Goal: Information Seeking & Learning: Learn about a topic

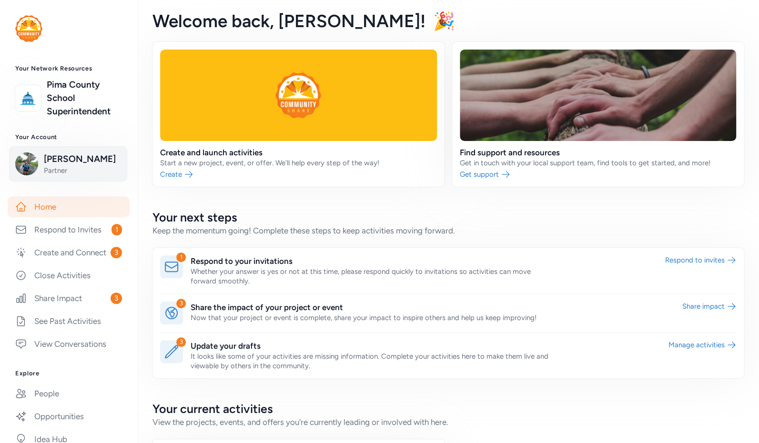
scroll to position [118, 0]
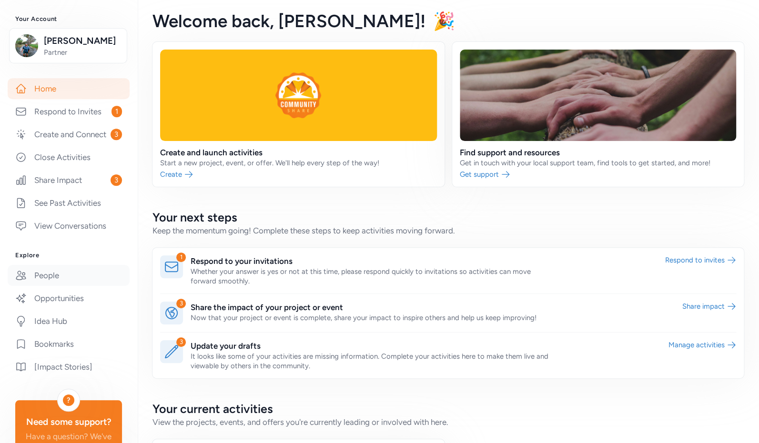
click at [57, 283] on link "People" at bounding box center [69, 275] width 122 height 21
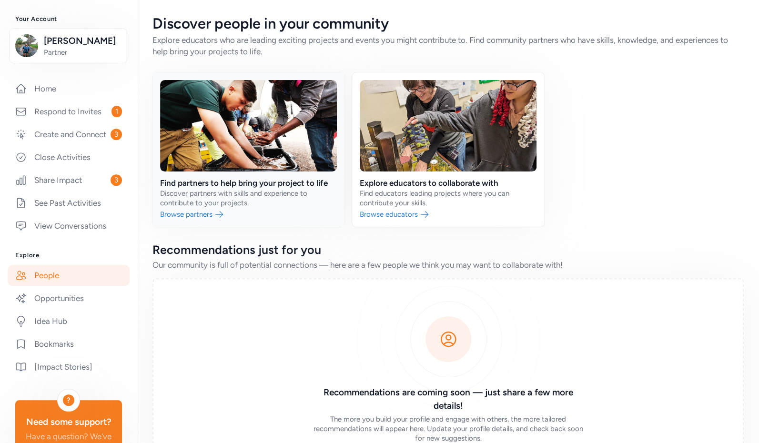
click at [202, 213] on link at bounding box center [249, 149] width 192 height 154
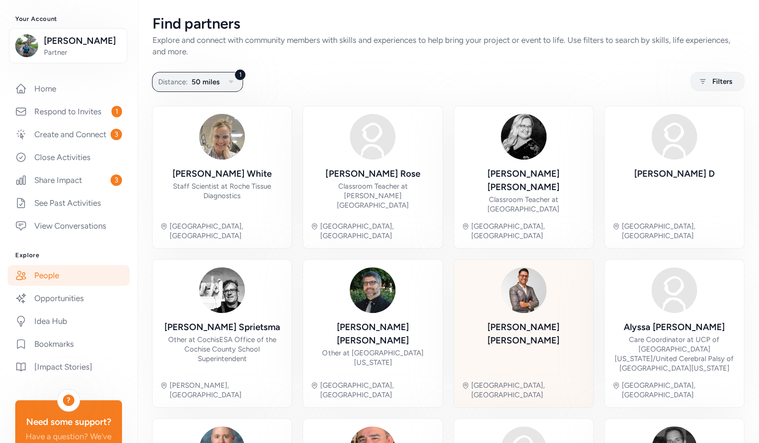
click at [504, 321] on div "[PERSON_NAME]" at bounding box center [524, 334] width 124 height 27
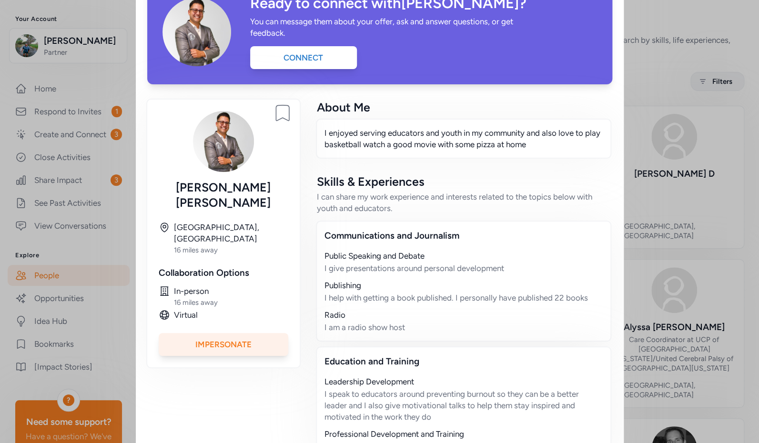
scroll to position [10, 0]
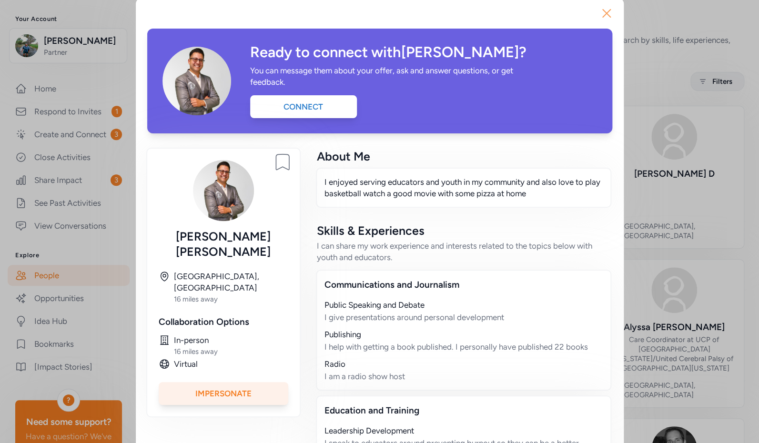
click at [603, 10] on icon "button" at bounding box center [606, 13] width 15 height 15
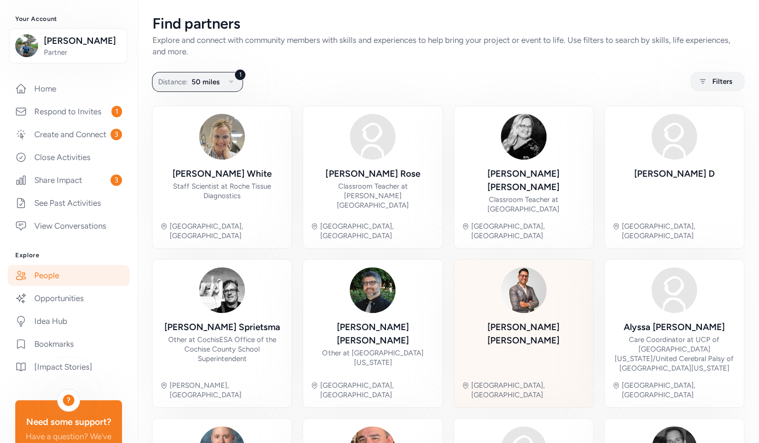
scroll to position [115, 0]
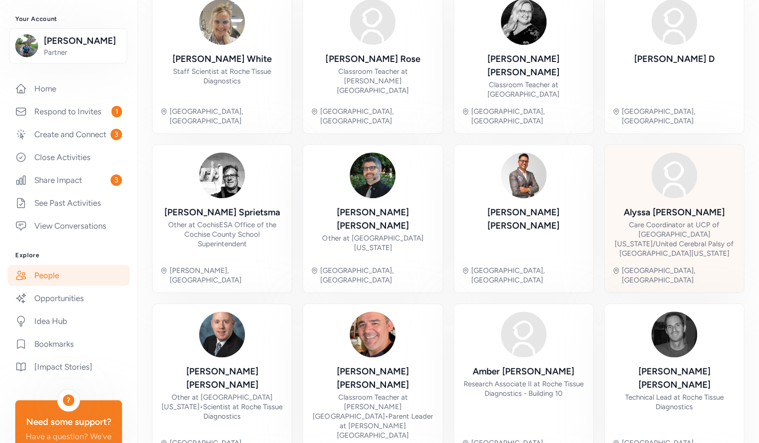
click at [667, 179] on div "[PERSON_NAME] Care Coordinator at UCP of [GEOGRAPHIC_DATA][US_STATE]/[GEOGRAPHI…" at bounding box center [674, 219] width 124 height 132
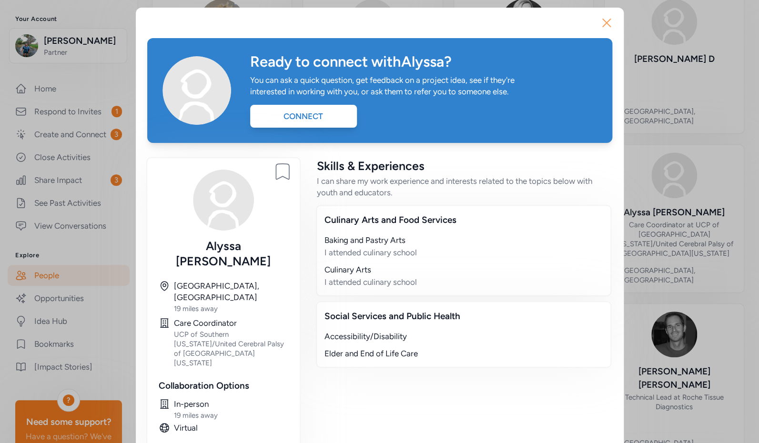
click at [602, 20] on icon "button" at bounding box center [606, 22] width 15 height 15
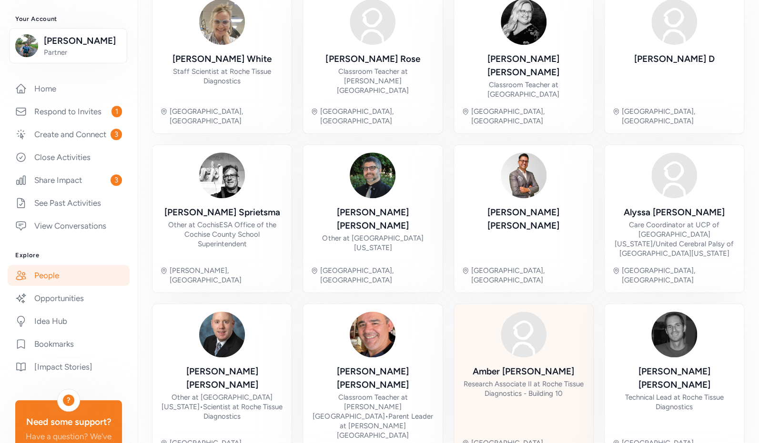
click at [510, 365] on div "[PERSON_NAME]" at bounding box center [524, 371] width 102 height 13
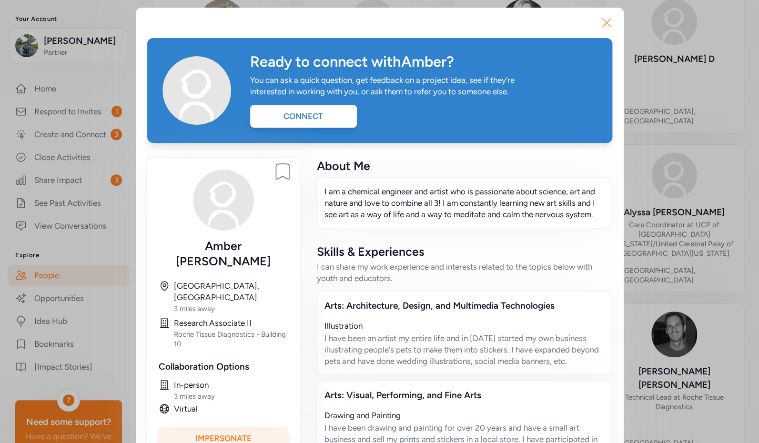
click at [603, 25] on icon "button" at bounding box center [606, 22] width 15 height 15
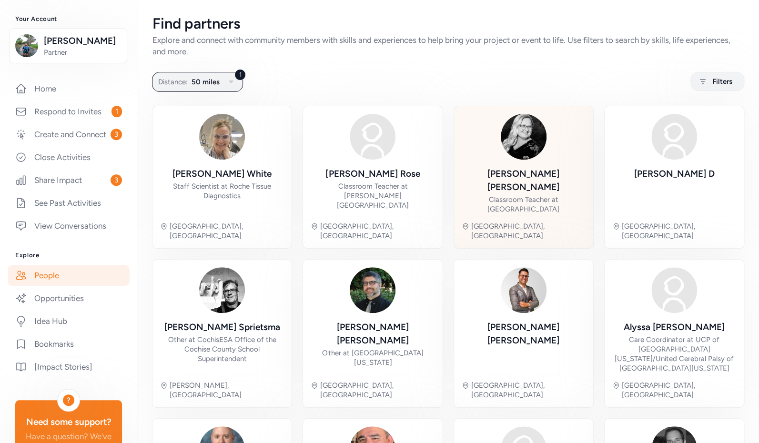
click at [510, 181] on div "[PERSON_NAME] Classroom Teacher at [GEOGRAPHIC_DATA]" at bounding box center [524, 190] width 124 height 47
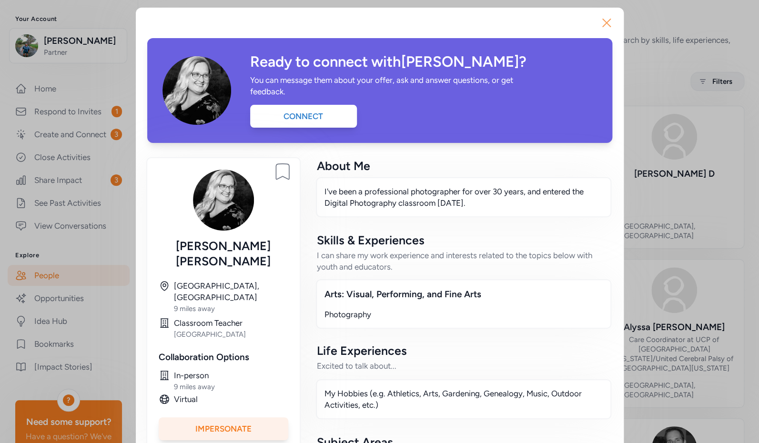
click at [599, 20] on icon "button" at bounding box center [606, 22] width 15 height 15
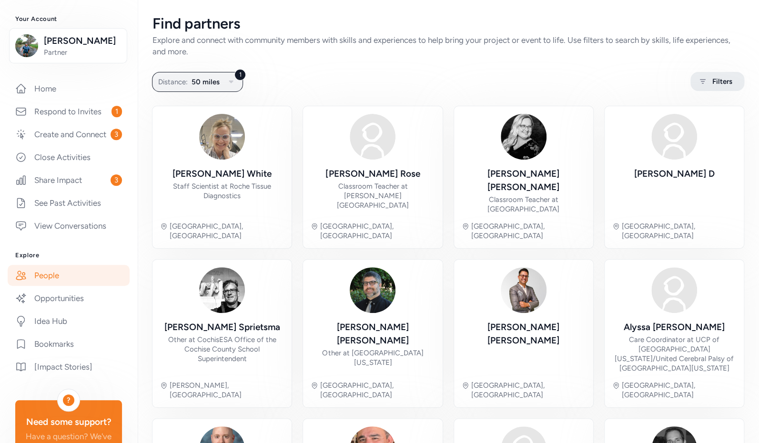
click at [704, 81] on div "Filters" at bounding box center [718, 81] width 54 height 19
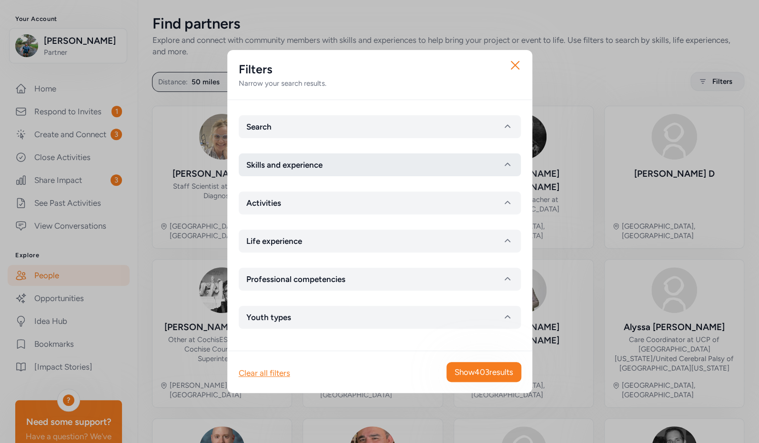
click at [370, 164] on button "Skills and experience" at bounding box center [380, 164] width 282 height 23
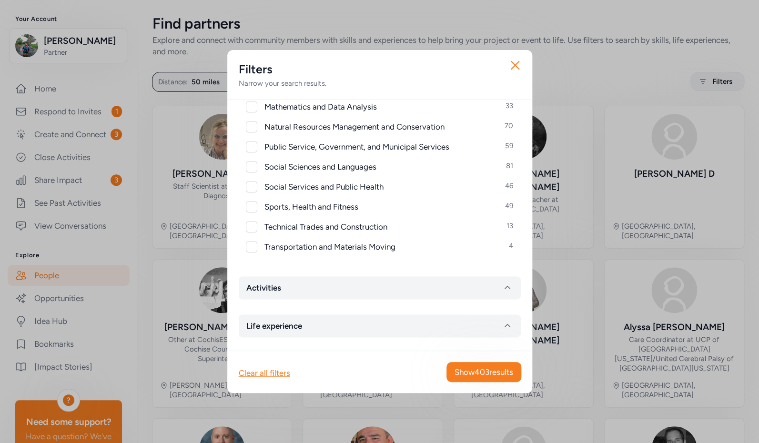
scroll to position [456, 0]
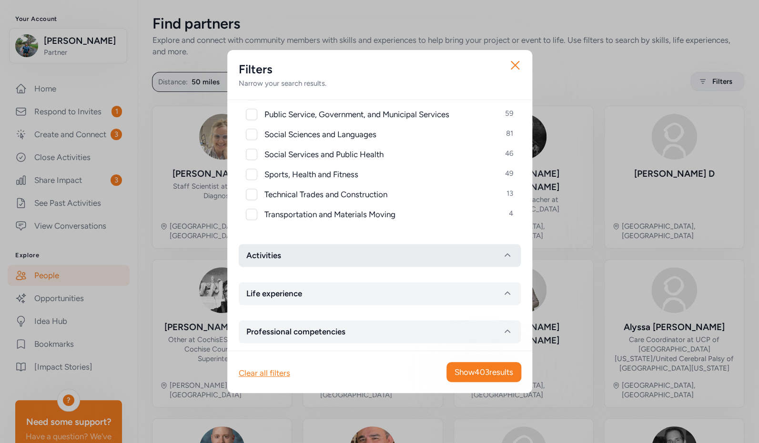
click at [363, 249] on button "Activities" at bounding box center [380, 255] width 282 height 23
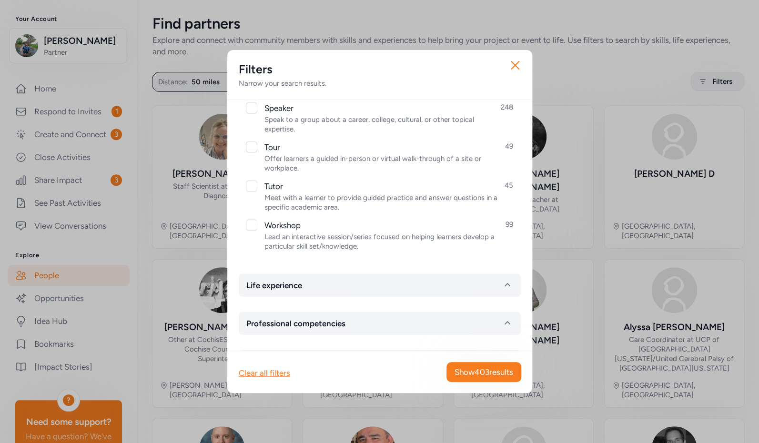
scroll to position [1066, 0]
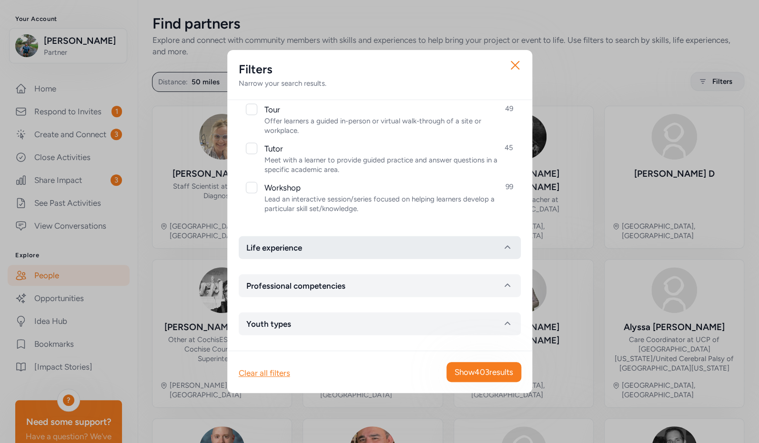
click at [389, 249] on button "Life experience" at bounding box center [380, 247] width 282 height 23
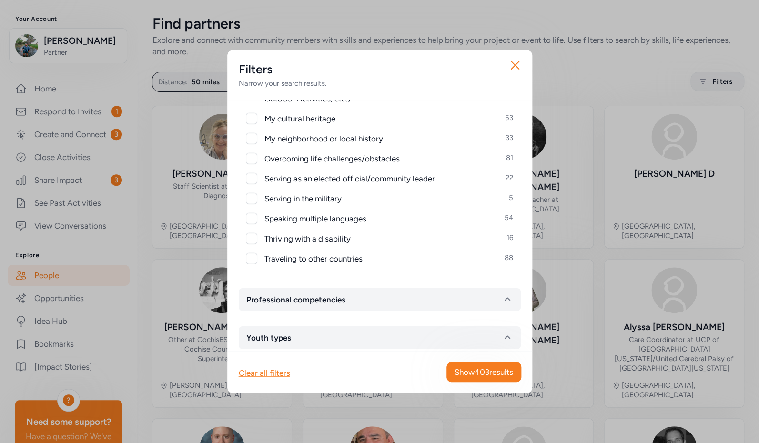
scroll to position [1277, 0]
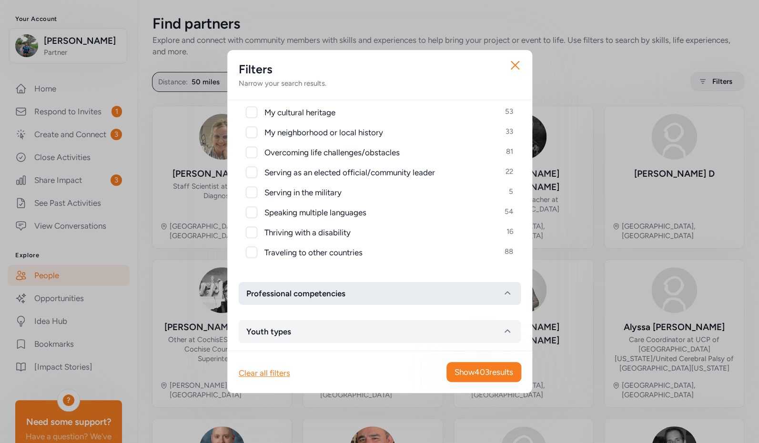
click at [393, 295] on button "Professional competencies" at bounding box center [380, 293] width 282 height 23
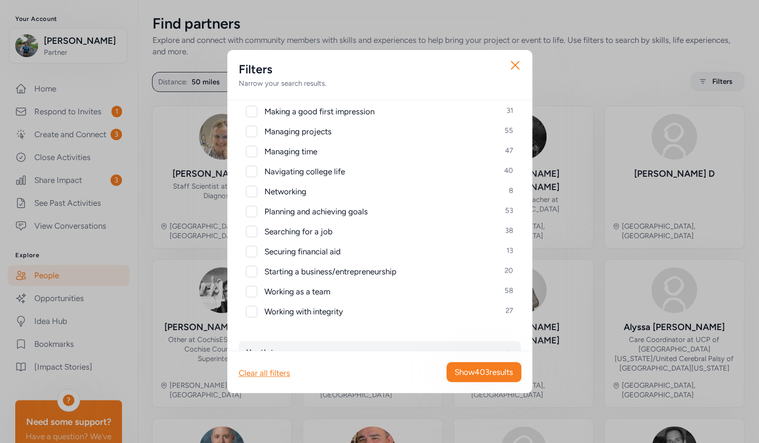
scroll to position [1713, 0]
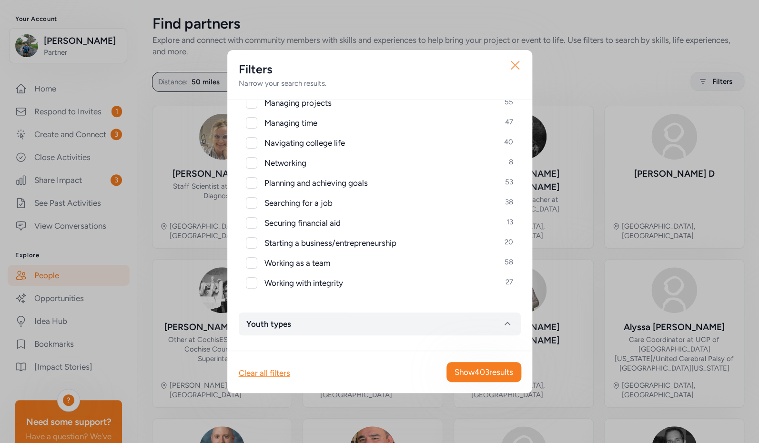
click at [514, 64] on icon "button" at bounding box center [515, 65] width 8 height 8
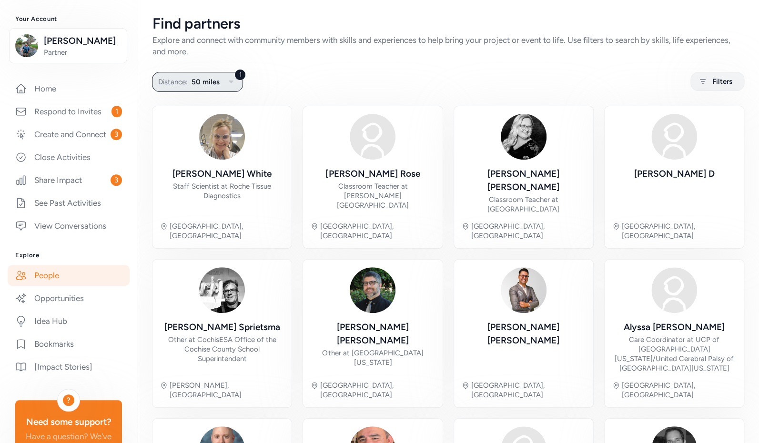
click at [210, 81] on span "50 miles" at bounding box center [206, 81] width 28 height 11
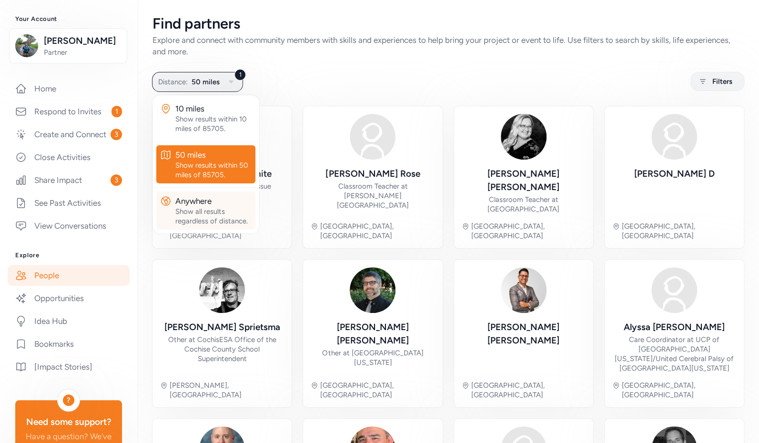
click at [205, 215] on div "Show all results regardless of distance." at bounding box center [213, 216] width 76 height 19
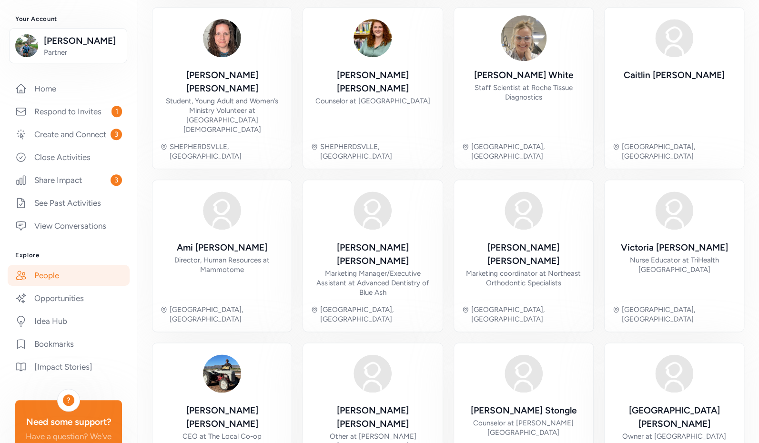
scroll to position [94, 0]
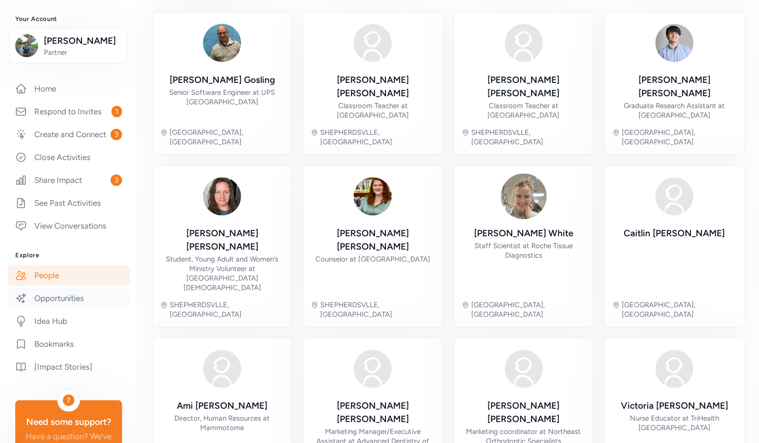
click at [74, 308] on link "Opportunities" at bounding box center [69, 298] width 122 height 21
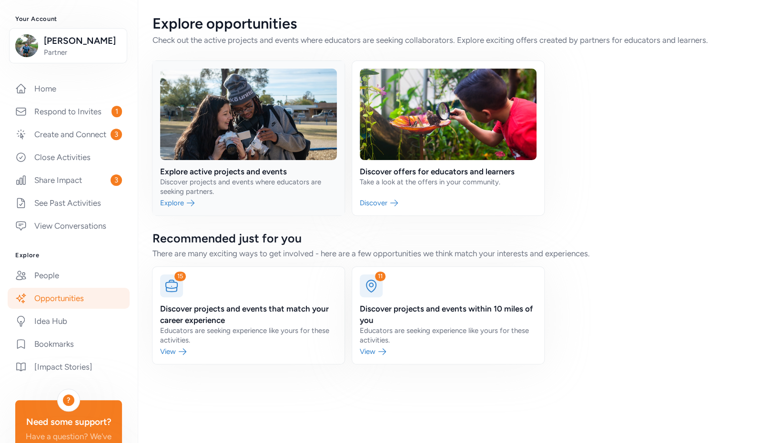
click at [228, 178] on link at bounding box center [249, 138] width 192 height 154
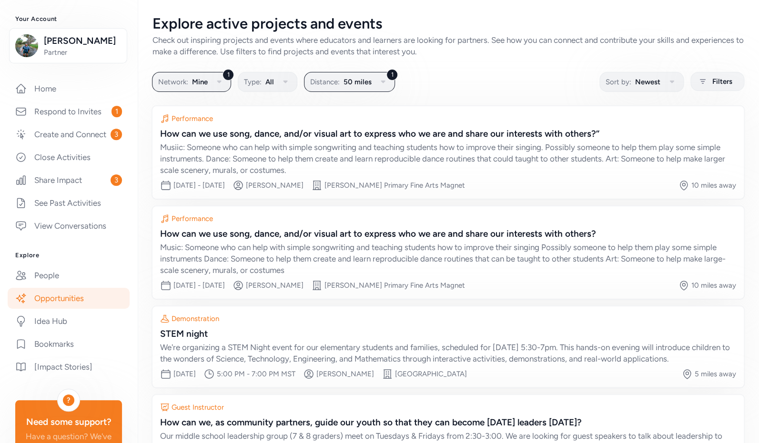
scroll to position [93, 0]
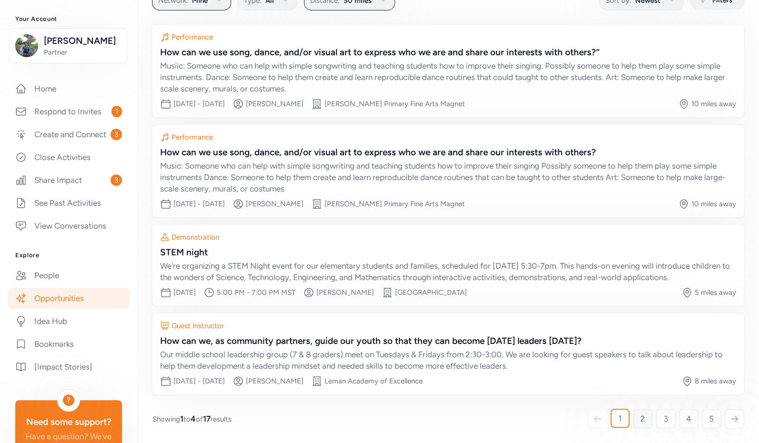
click at [641, 418] on span "2" at bounding box center [643, 418] width 5 height 11
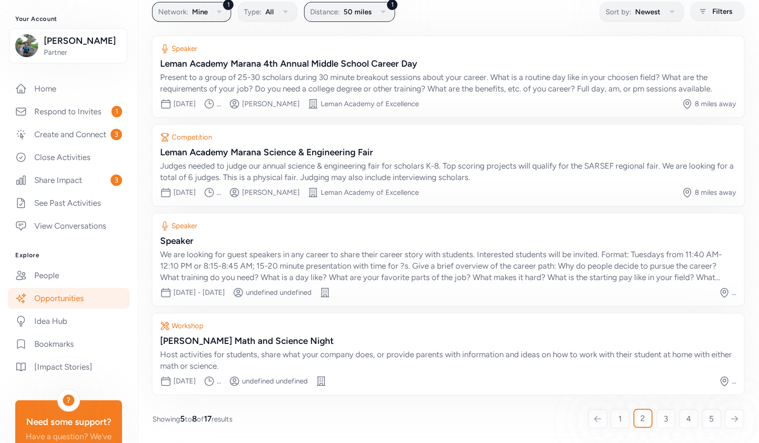
scroll to position [70, 0]
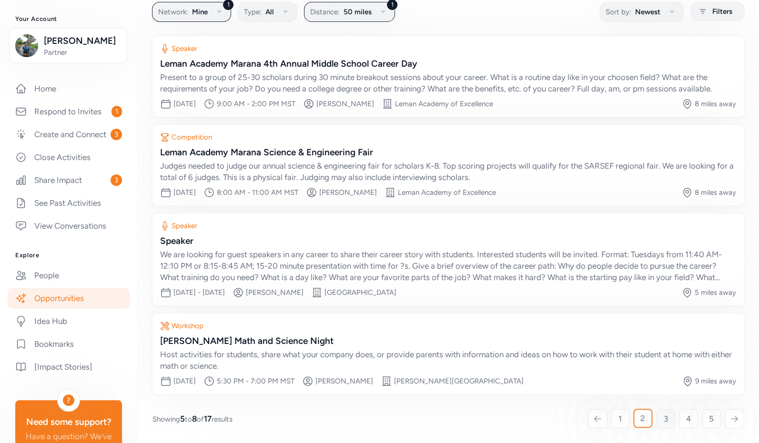
click at [661, 417] on link "3" at bounding box center [665, 418] width 19 height 19
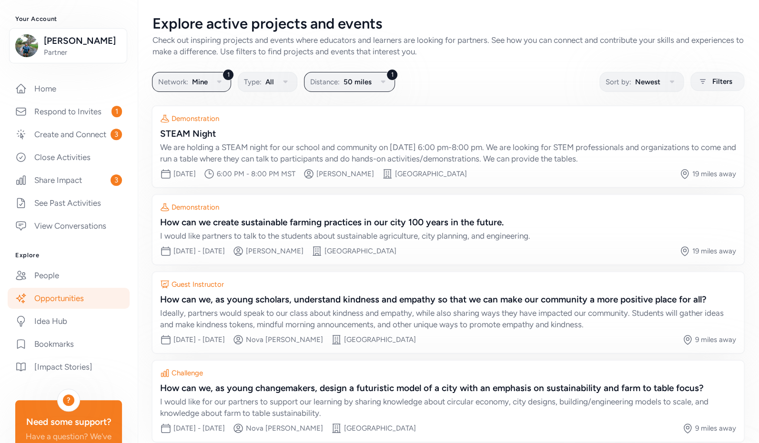
scroll to position [47, 0]
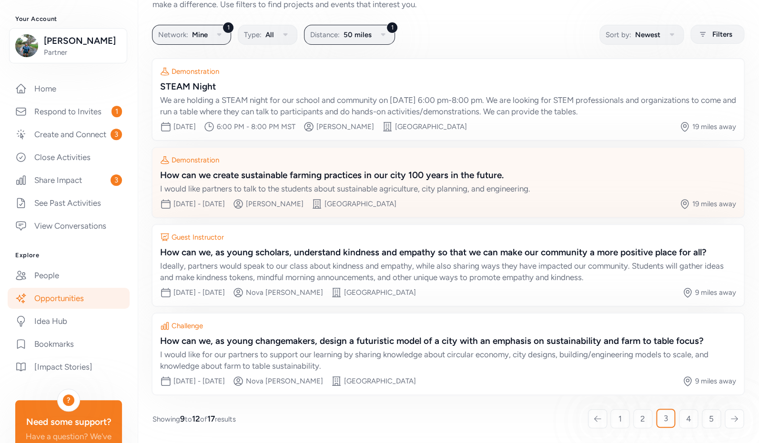
click at [327, 176] on div "How can we create sustainable farming practices in our city 100 years in the fu…" at bounding box center [448, 175] width 576 height 13
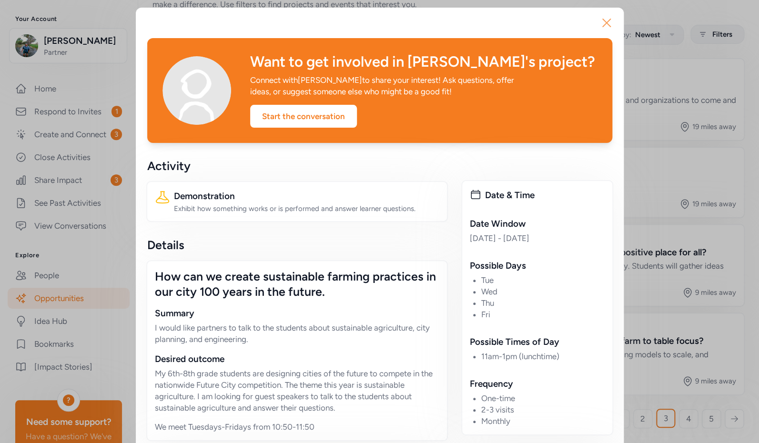
click at [604, 21] on icon "button" at bounding box center [606, 22] width 15 height 15
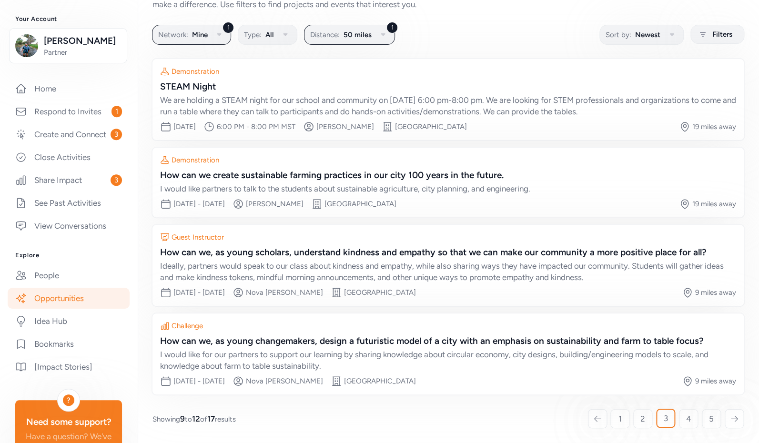
click at [87, 305] on link "Opportunities" at bounding box center [69, 298] width 122 height 21
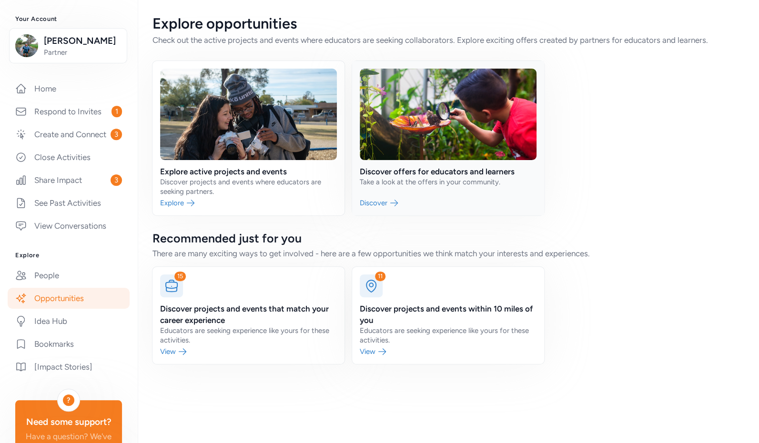
click at [420, 173] on link at bounding box center [448, 138] width 192 height 154
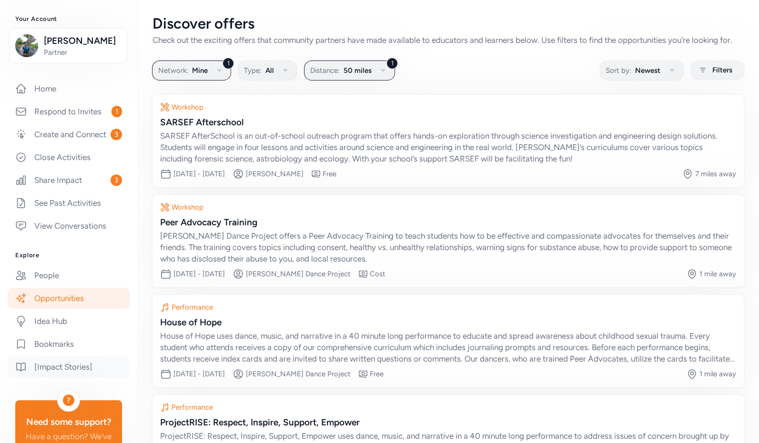
click at [70, 377] on link "[Impact Stories]" at bounding box center [69, 366] width 122 height 21
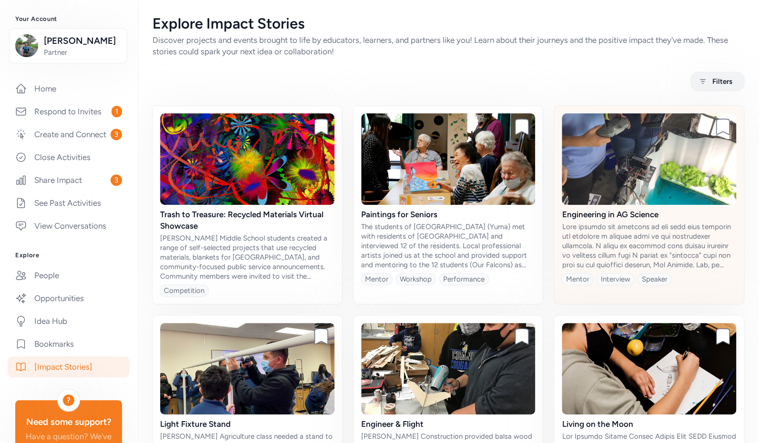
click at [621, 190] on img at bounding box center [649, 159] width 174 height 92
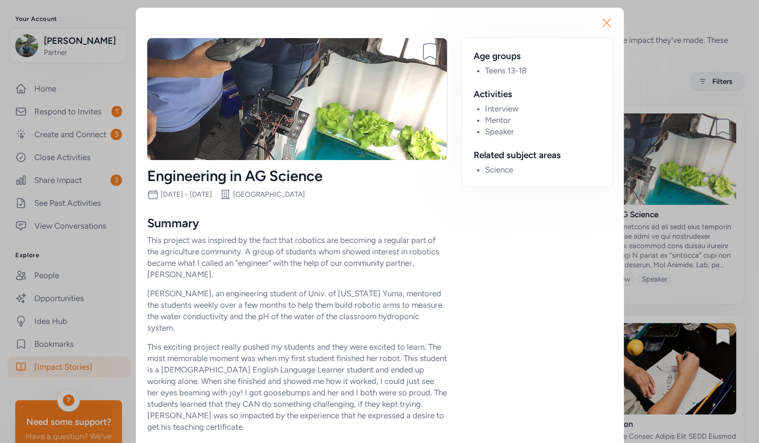
click at [603, 21] on icon "button" at bounding box center [607, 23] width 8 height 8
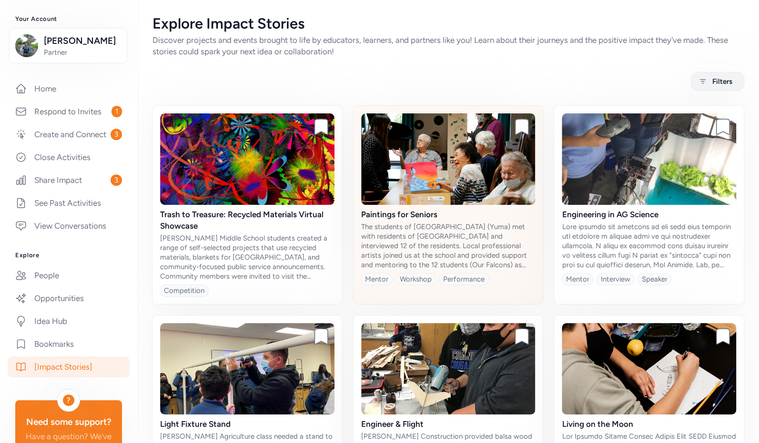
click at [437, 179] on img at bounding box center [448, 159] width 174 height 92
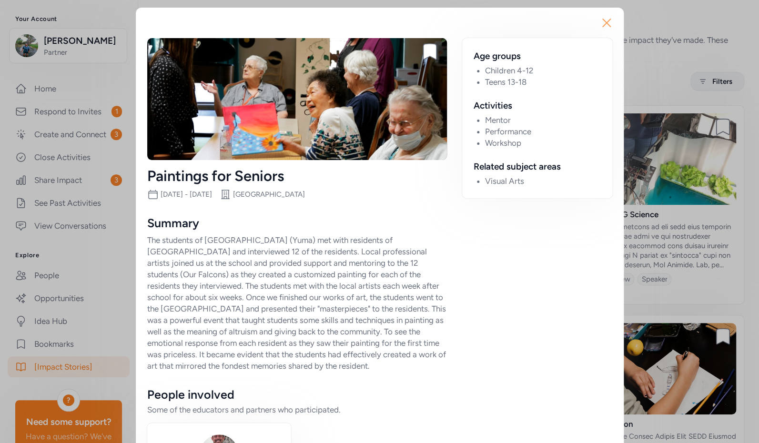
click at [603, 19] on icon "button" at bounding box center [607, 23] width 8 height 8
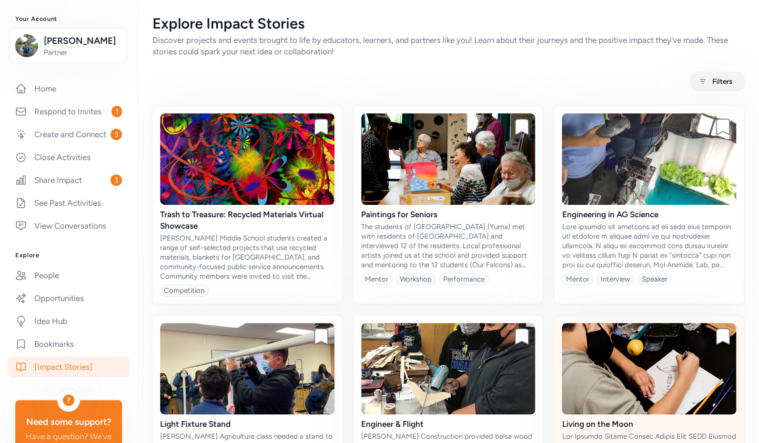
click at [627, 372] on img at bounding box center [649, 369] width 174 height 92
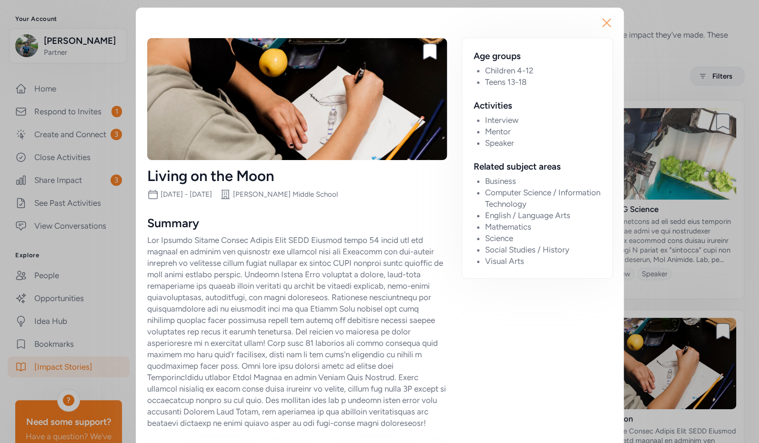
drag, startPoint x: 599, startPoint y: 19, endPoint x: 577, endPoint y: 32, distance: 26.1
click at [603, 19] on icon "button" at bounding box center [607, 23] width 8 height 8
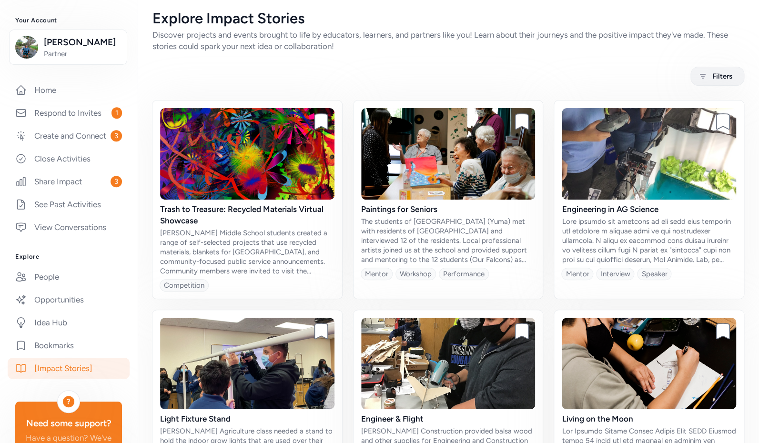
scroll to position [123, 0]
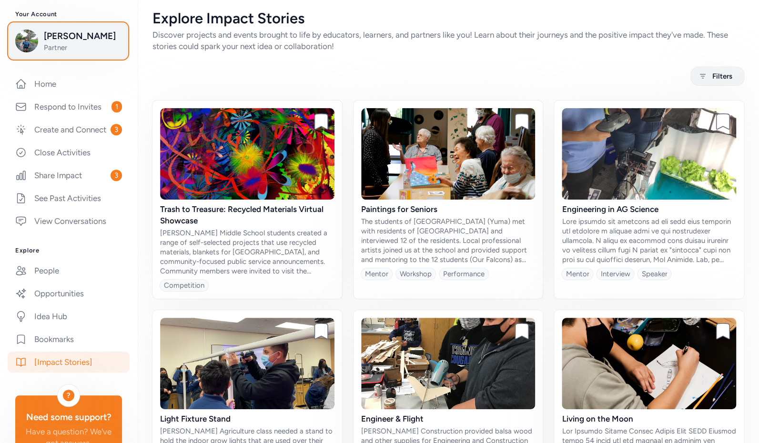
click at [78, 51] on span "Partner" at bounding box center [82, 48] width 77 height 10
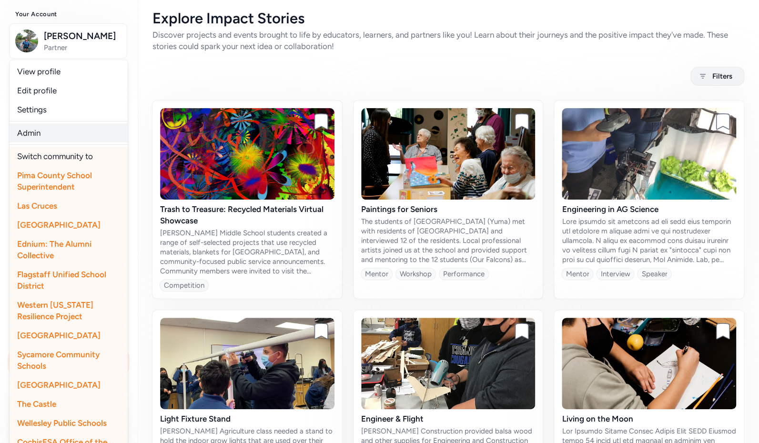
click at [41, 134] on link "Admin" at bounding box center [69, 132] width 118 height 19
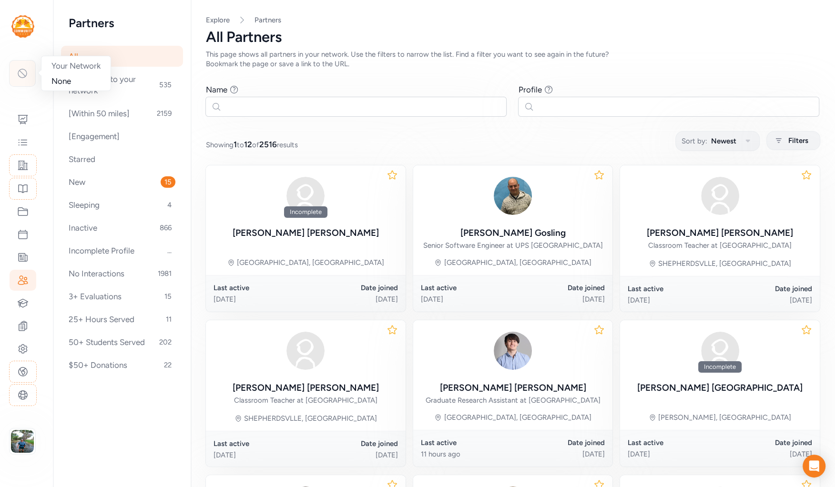
click at [19, 68] on icon at bounding box center [22, 73] width 11 height 11
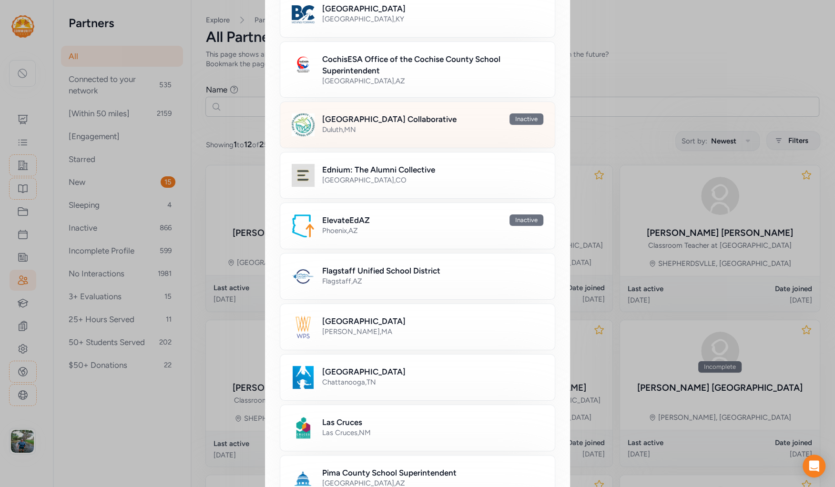
scroll to position [314, 0]
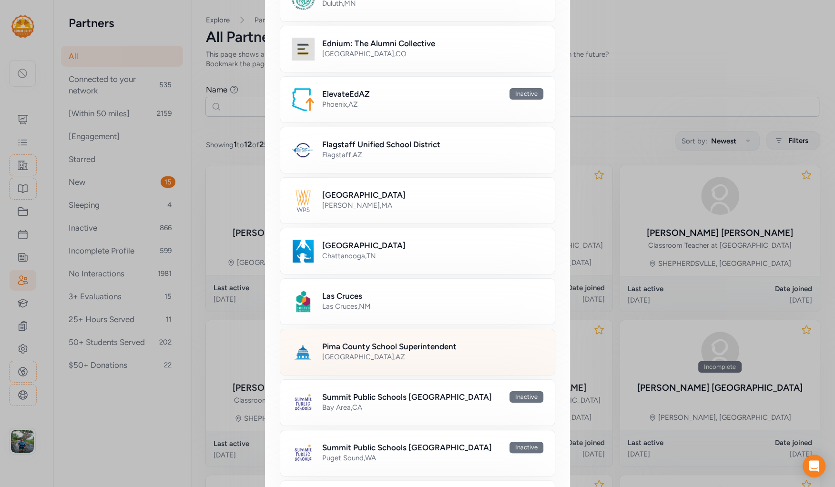
click at [364, 341] on h2 "Pima County School Superintendent" at bounding box center [389, 346] width 134 height 11
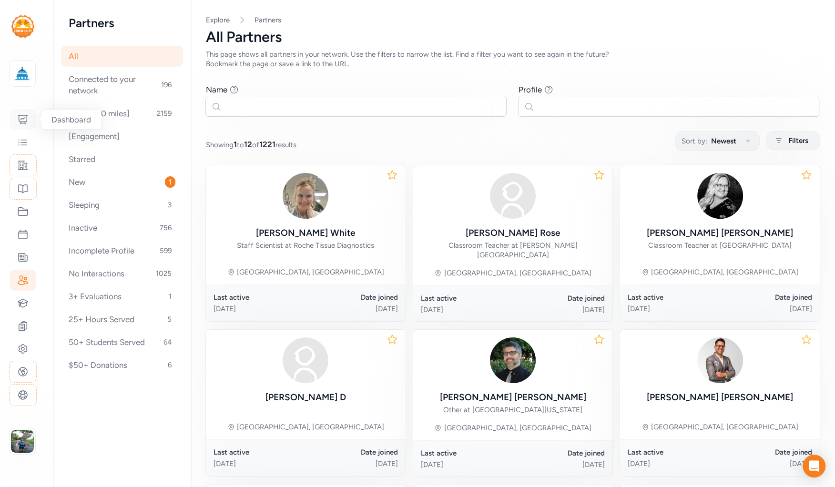
click at [20, 117] on icon at bounding box center [22, 119] width 11 height 11
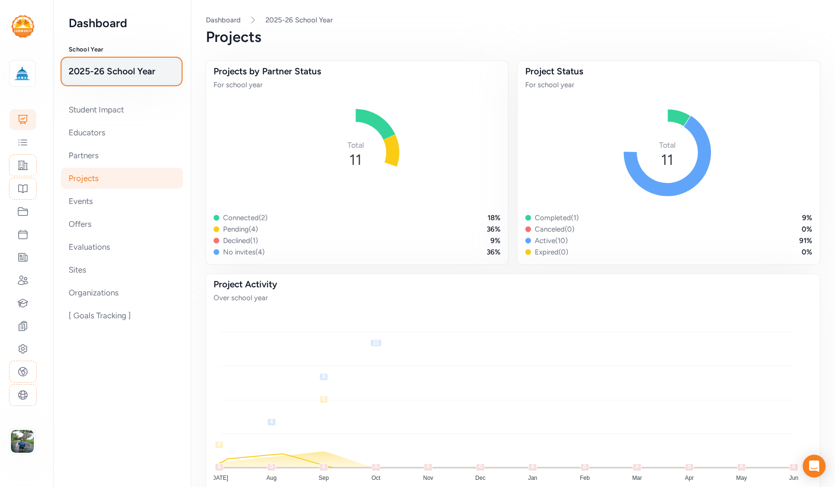
click at [114, 74] on span "2025-26 School Year" at bounding box center [122, 71] width 106 height 13
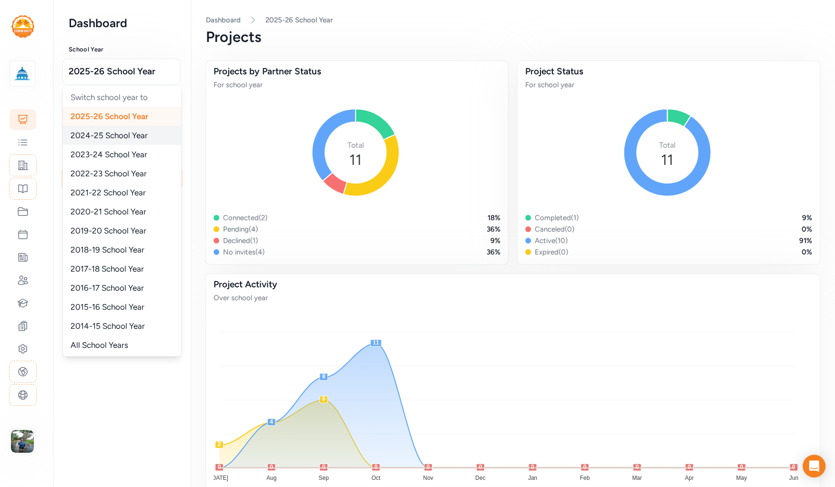
click at [109, 137] on span "2024-25 School Year" at bounding box center [109, 136] width 77 height 10
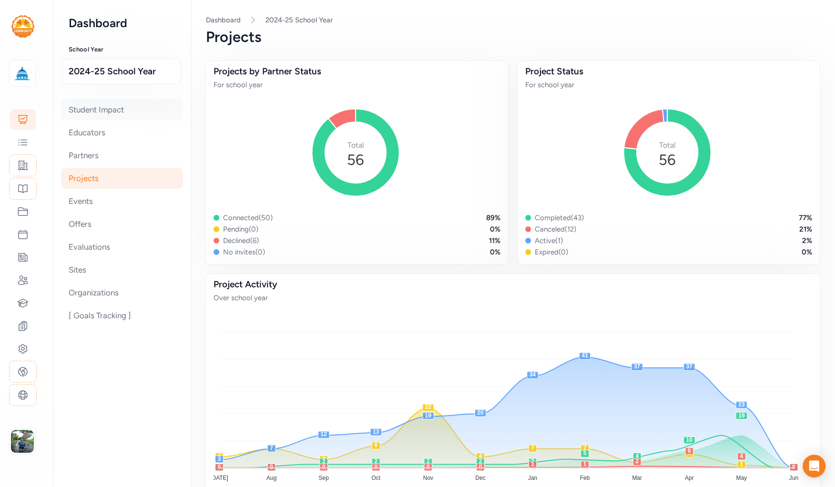
click at [107, 109] on div "Student Impact" at bounding box center [122, 109] width 122 height 21
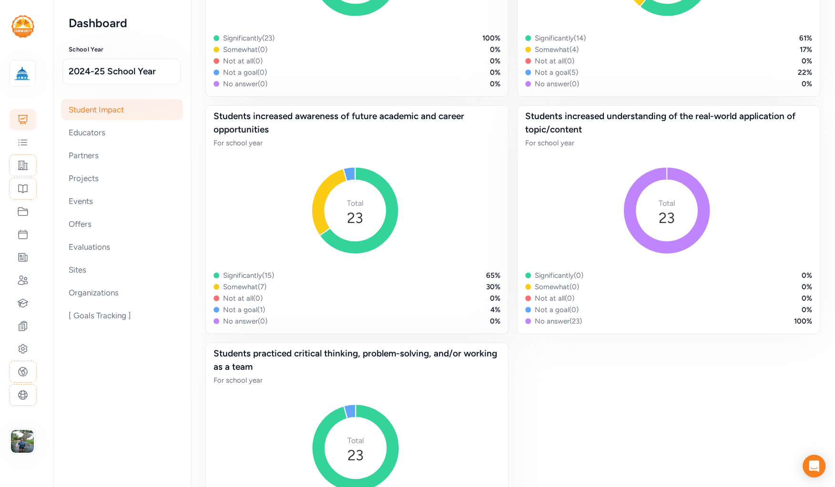
scroll to position [626, 0]
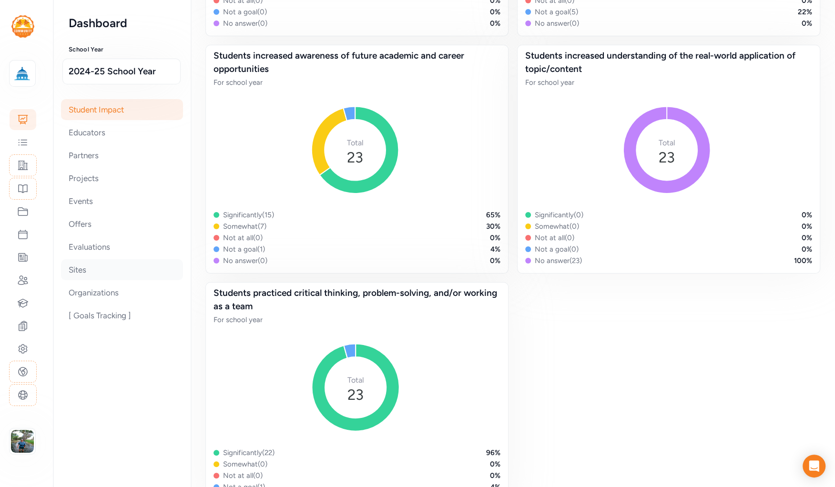
click at [81, 268] on div "Sites" at bounding box center [122, 269] width 122 height 21
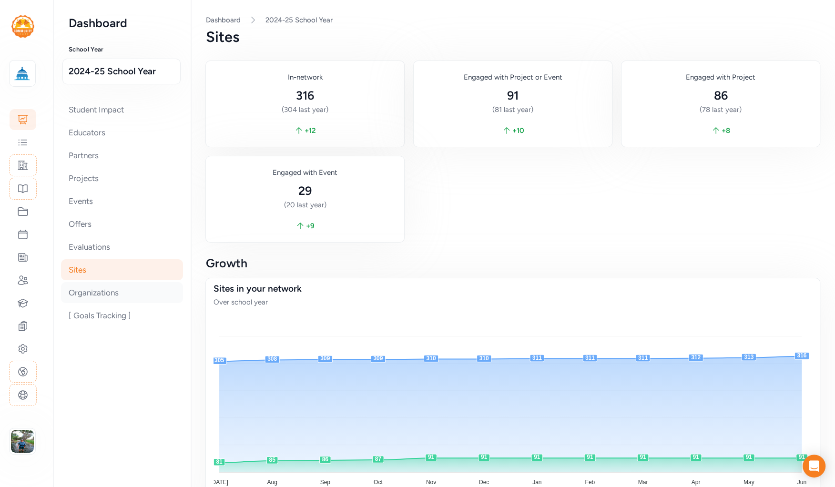
click at [102, 289] on div "Organizations" at bounding box center [122, 292] width 122 height 21
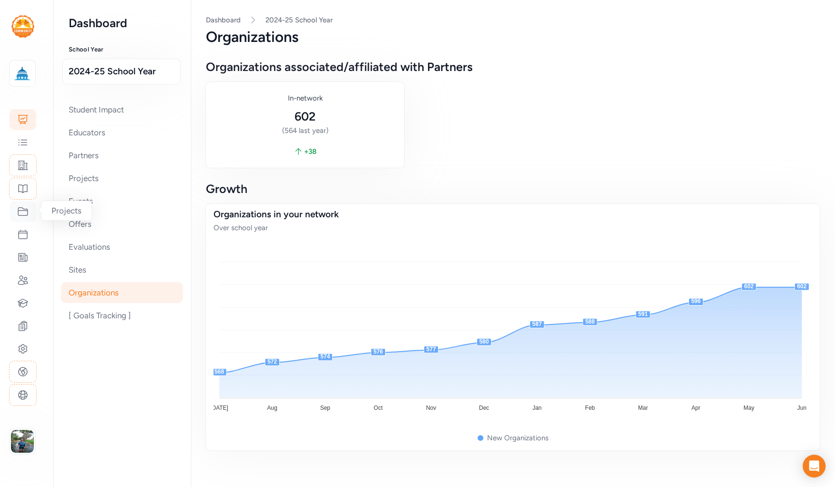
click at [23, 213] on icon at bounding box center [22, 211] width 11 height 11
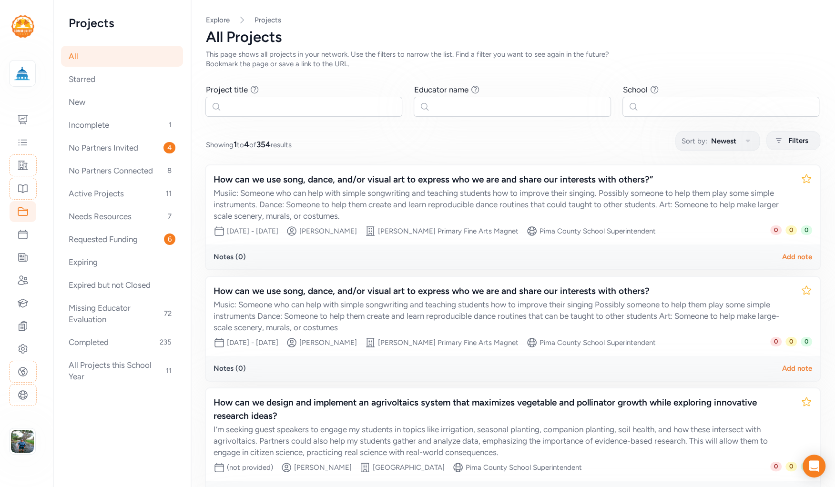
scroll to position [166, 0]
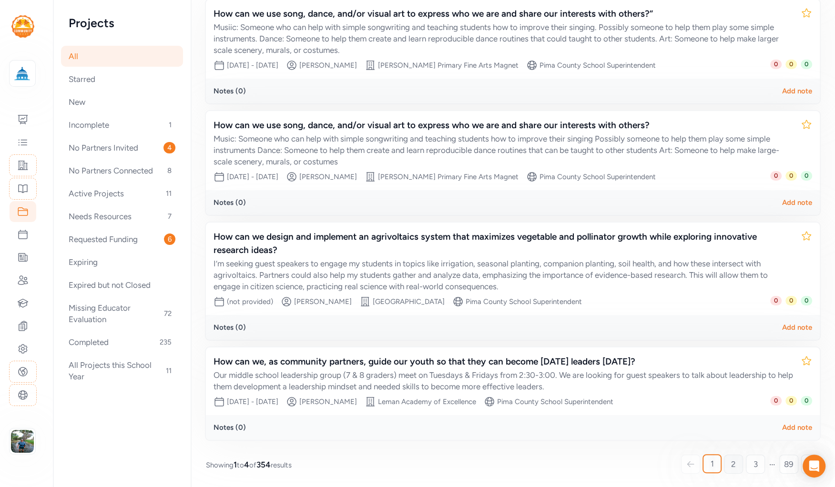
click at [731, 463] on span "2" at bounding box center [733, 463] width 5 height 11
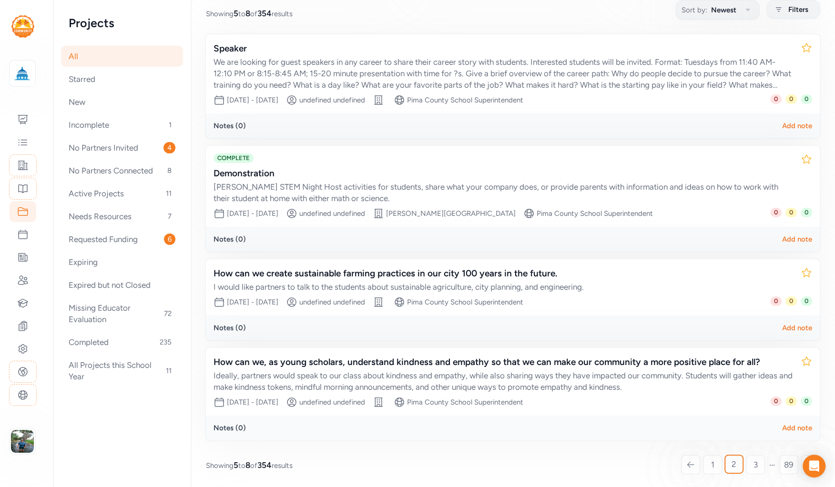
scroll to position [131, 0]
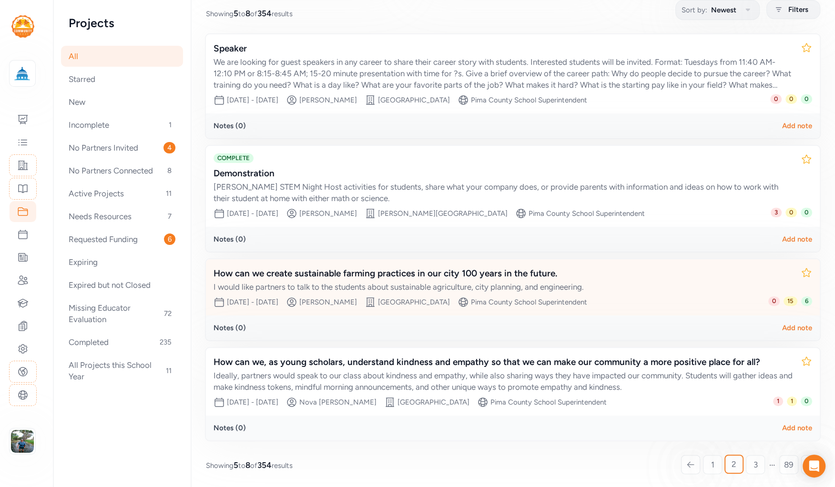
click at [373, 272] on div "How can we create sustainable farming practices in our city 100 years in the fu…" at bounding box center [504, 273] width 580 height 13
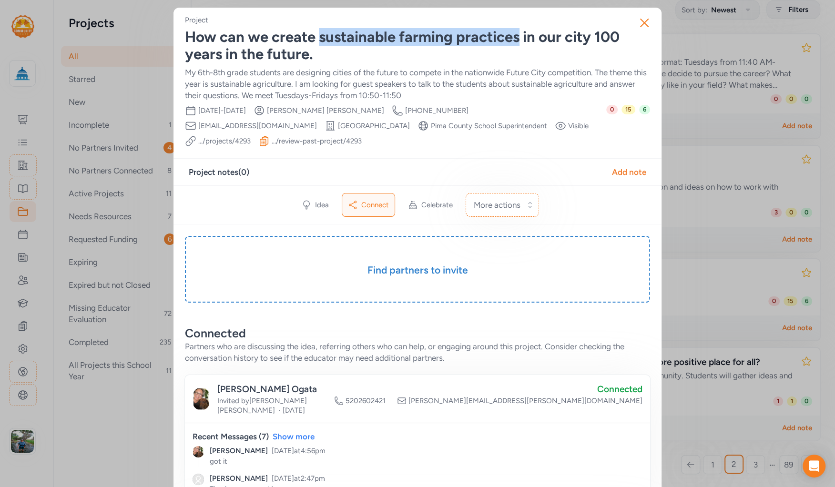
drag, startPoint x: 317, startPoint y: 36, endPoint x: 514, endPoint y: 44, distance: 197.0
click at [514, 44] on div "How can we create sustainable farming practices in our city 100 years in the fu…" at bounding box center [417, 46] width 465 height 34
click at [507, 60] on div "How can we create sustainable farming practices in our city 100 years in the fu…" at bounding box center [417, 46] width 465 height 34
drag, startPoint x: 651, startPoint y: 116, endPoint x: 624, endPoint y: 111, distance: 27.1
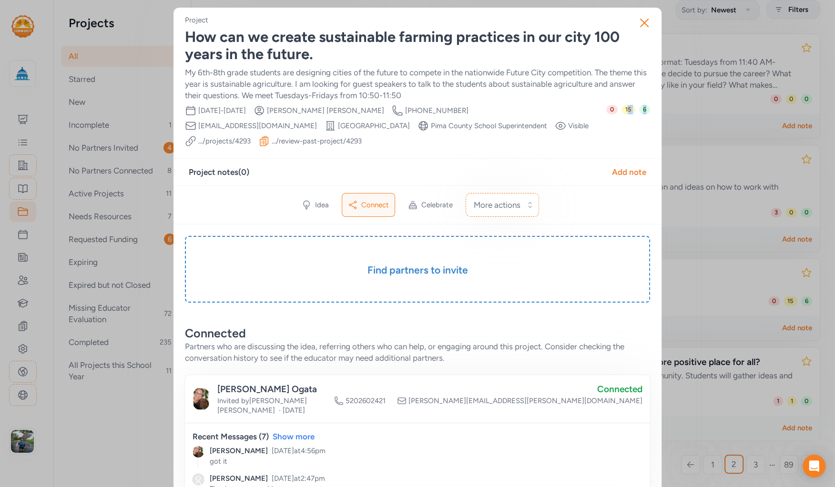
click at [625, 134] on div "0 15 6" at bounding box center [628, 126] width 44 height 42
click at [643, 110] on span "6" at bounding box center [644, 110] width 11 height 10
click at [642, 20] on icon "button" at bounding box center [645, 23] width 8 height 8
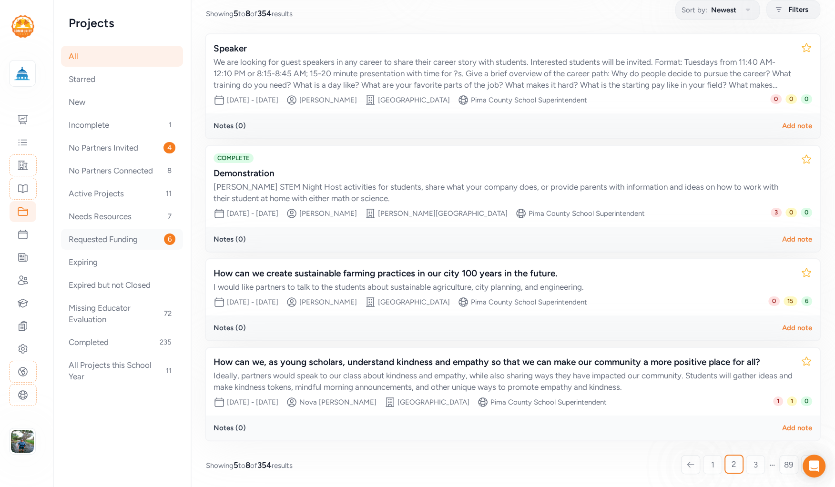
click at [117, 237] on div "Requested Funding 6" at bounding box center [122, 239] width 122 height 21
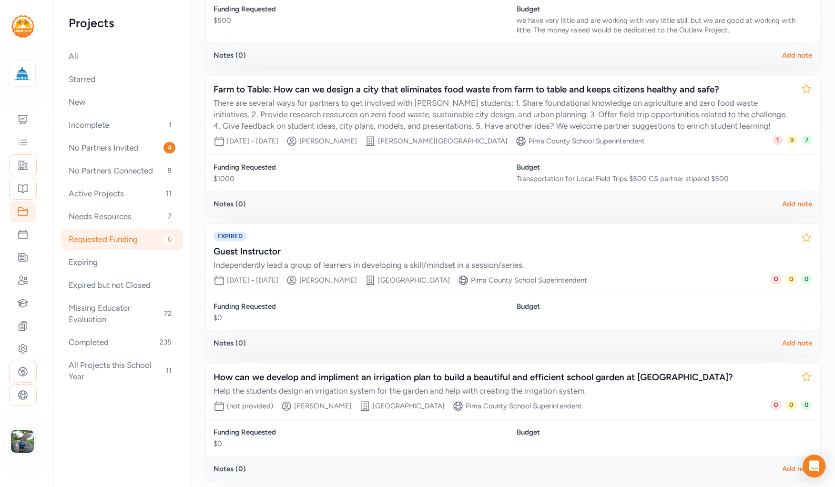
scroll to position [518, 0]
